Goal: Task Accomplishment & Management: Use online tool/utility

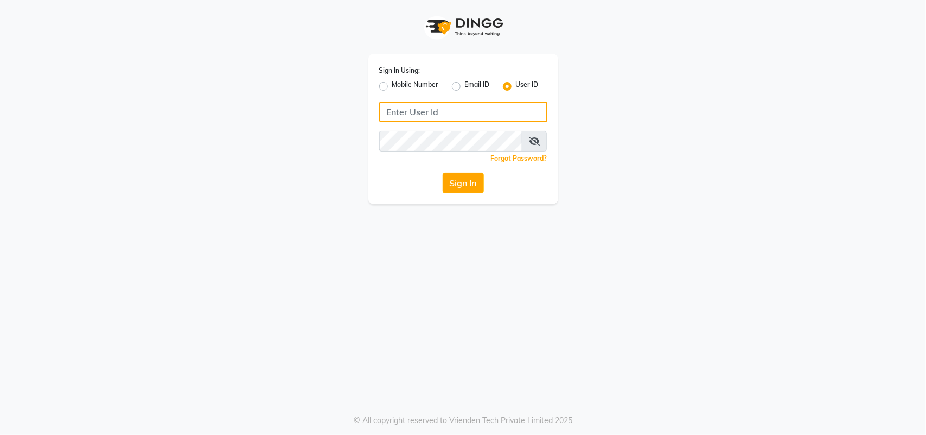
click at [456, 107] on input "Username" at bounding box center [463, 111] width 168 height 21
type input "j"
type input "kefi"
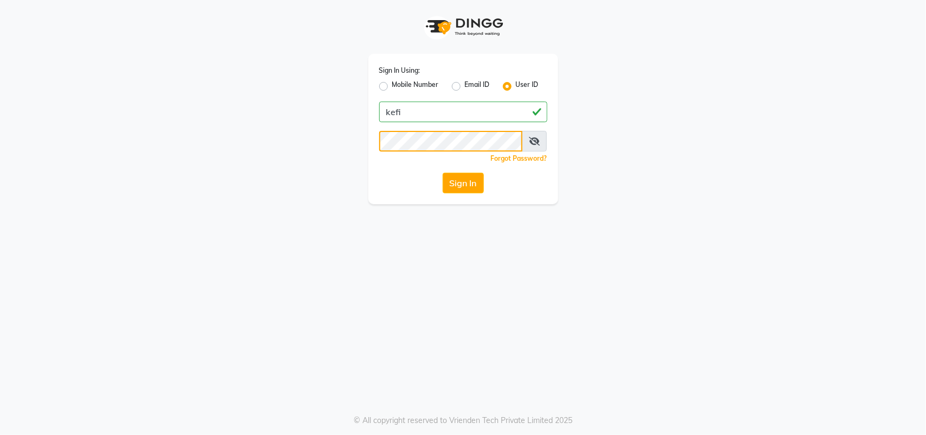
click at [443, 173] on button "Sign In" at bounding box center [463, 183] width 41 height 21
